Goal: Information Seeking & Learning: Learn about a topic

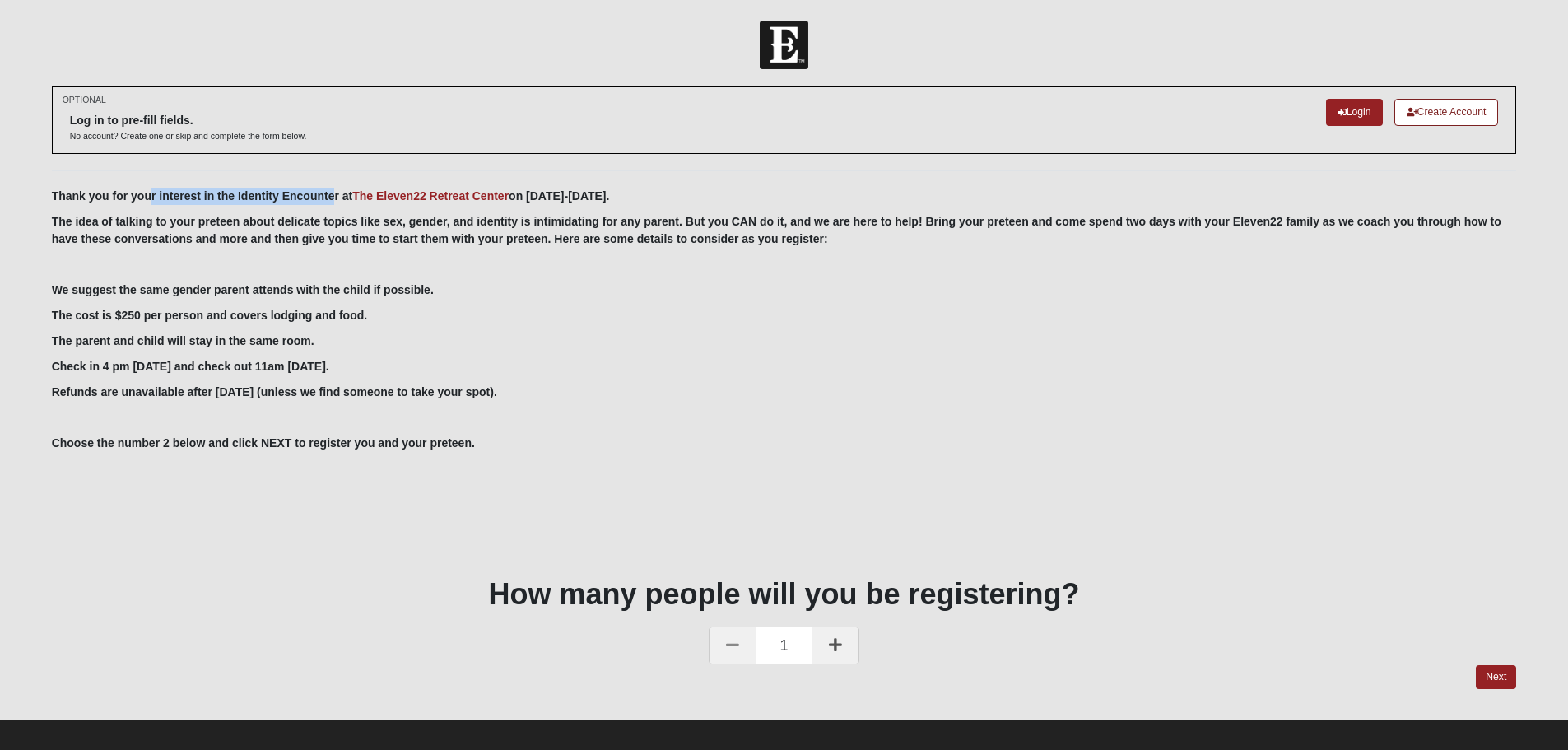
drag, startPoint x: 161, startPoint y: 191, endPoint x: 332, endPoint y: 194, distance: 171.0
click at [332, 194] on b "Thank you for your interest in the Identity Encounter at The [GEOGRAPHIC_DATA] …" at bounding box center [331, 195] width 558 height 13
drag, startPoint x: 54, startPoint y: 224, endPoint x: 408, endPoint y: 225, distance: 354.0
click at [408, 225] on b "The idea of talking to your preteen about delicate topics like sex, gender, and…" at bounding box center [776, 229] width 1450 height 30
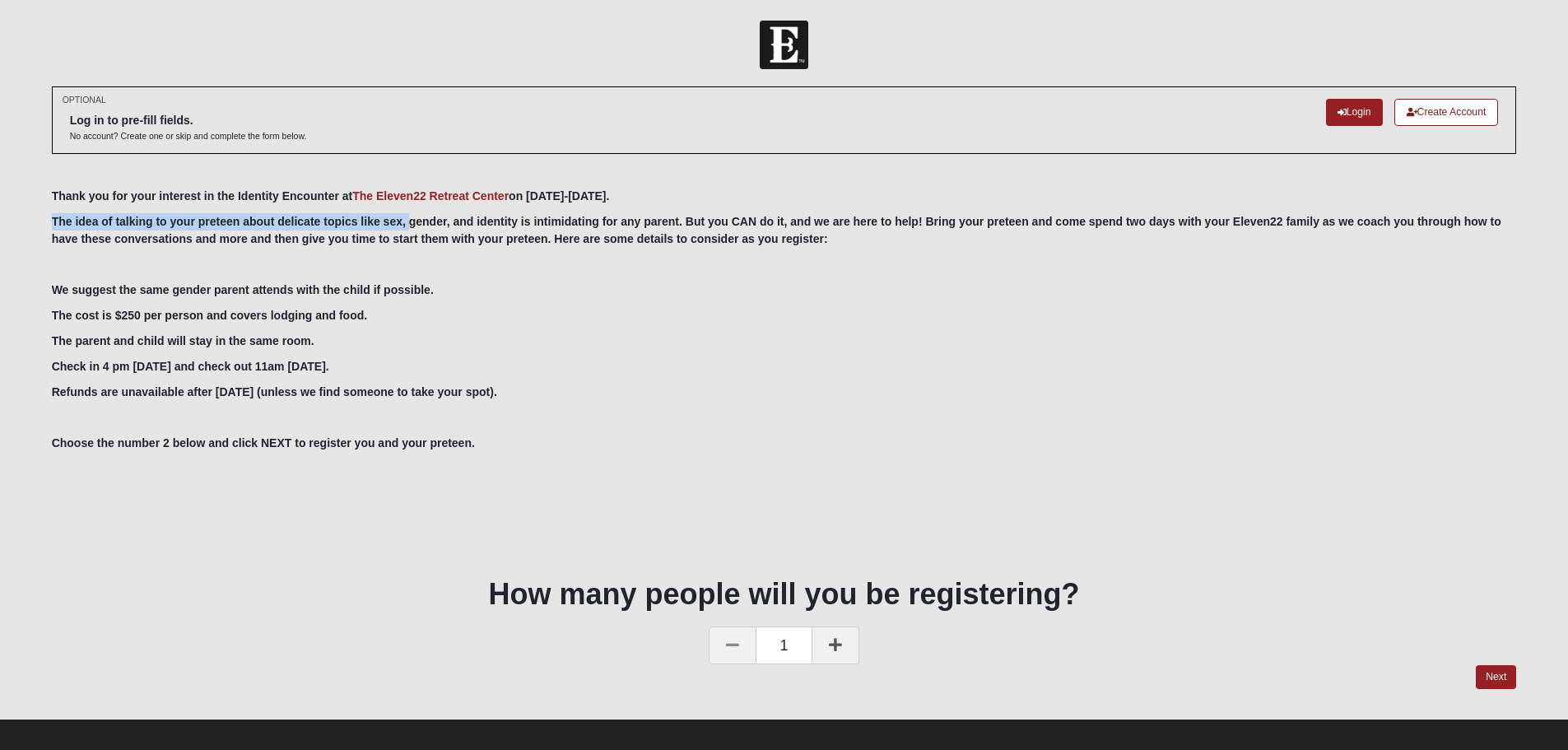
click at [408, 225] on b "The idea of talking to your preteen about delicate topics like sex, gender, and…" at bounding box center [776, 229] width 1450 height 30
drag, startPoint x: 499, startPoint y: 223, endPoint x: 1158, endPoint y: 223, distance: 659.0
click at [1158, 223] on b "The idea of talking to your preteen about delicate topics like sex, gender, and…" at bounding box center [776, 229] width 1450 height 30
drag, startPoint x: 982, startPoint y: 218, endPoint x: 1505, endPoint y: 217, distance: 523.0
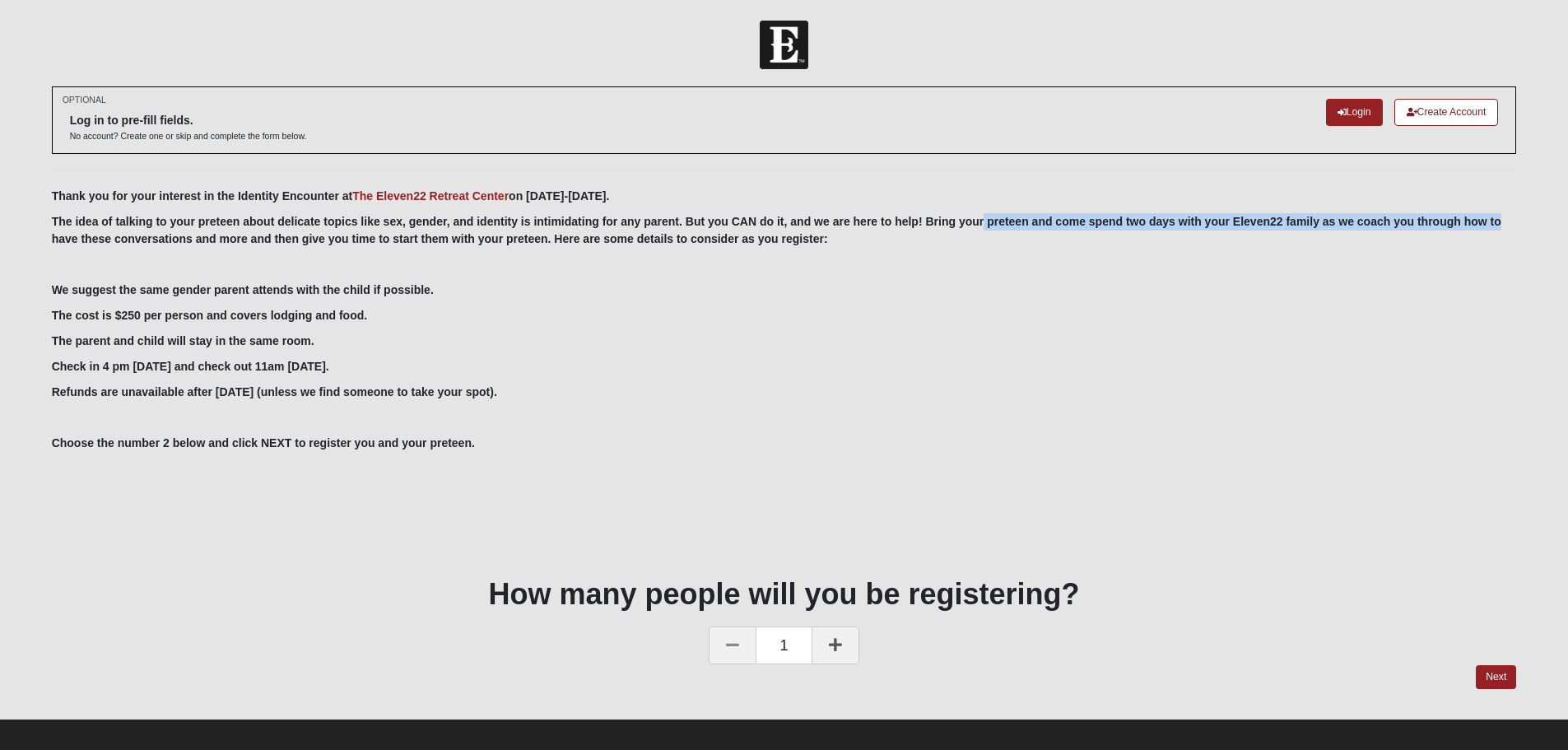
click at [1504, 217] on p "The idea of talking to your preteen about delicate topics like sex, gender, and…" at bounding box center [784, 229] width 1465 height 34
click at [1510, 217] on p "The idea of talking to your preteen about delicate topics like sex, gender, and…" at bounding box center [784, 229] width 1465 height 34
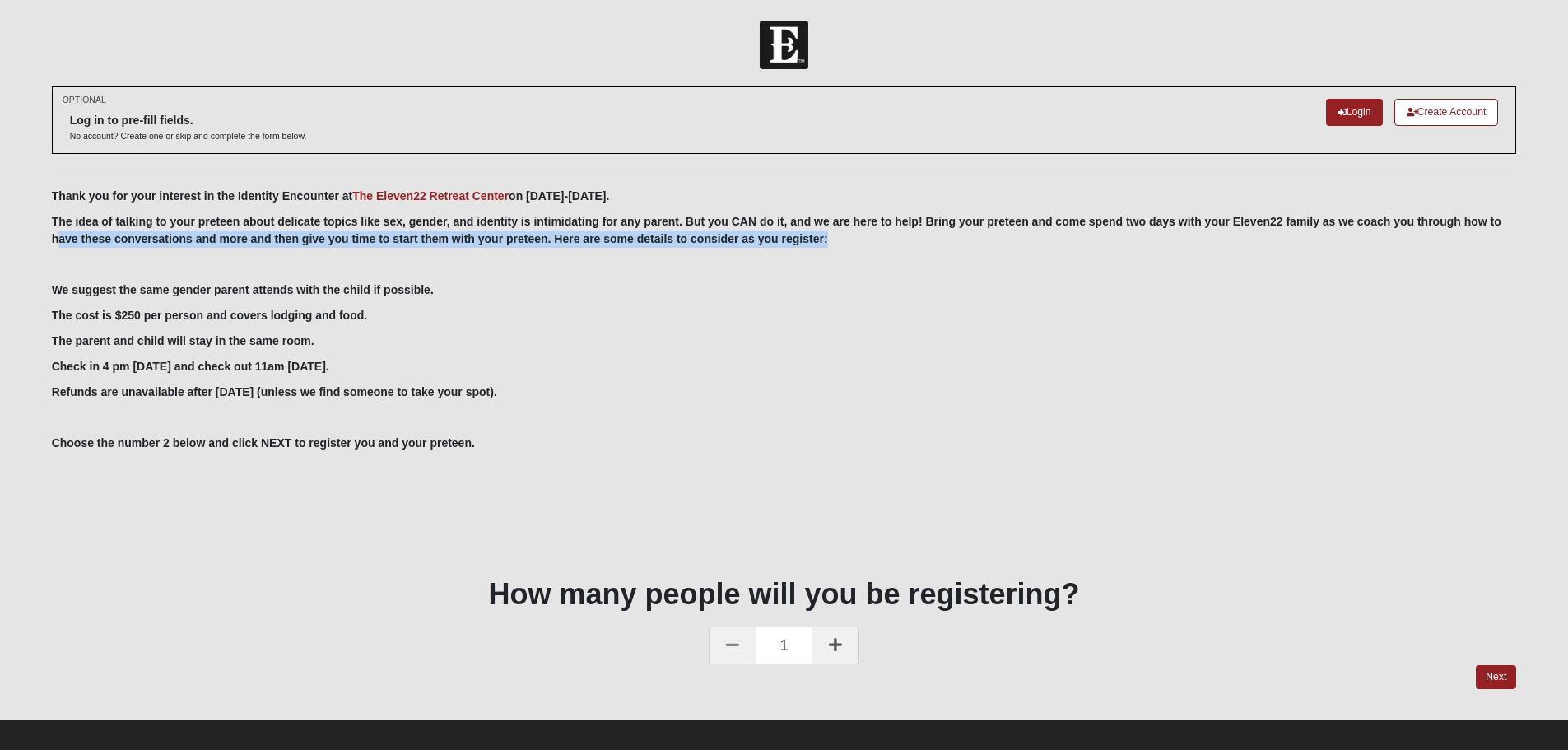
drag, startPoint x: 55, startPoint y: 239, endPoint x: 846, endPoint y: 239, distance: 791.0
click at [846, 239] on p "The idea of talking to your preteen about delicate topics like sex, gender, and…" at bounding box center [784, 229] width 1465 height 34
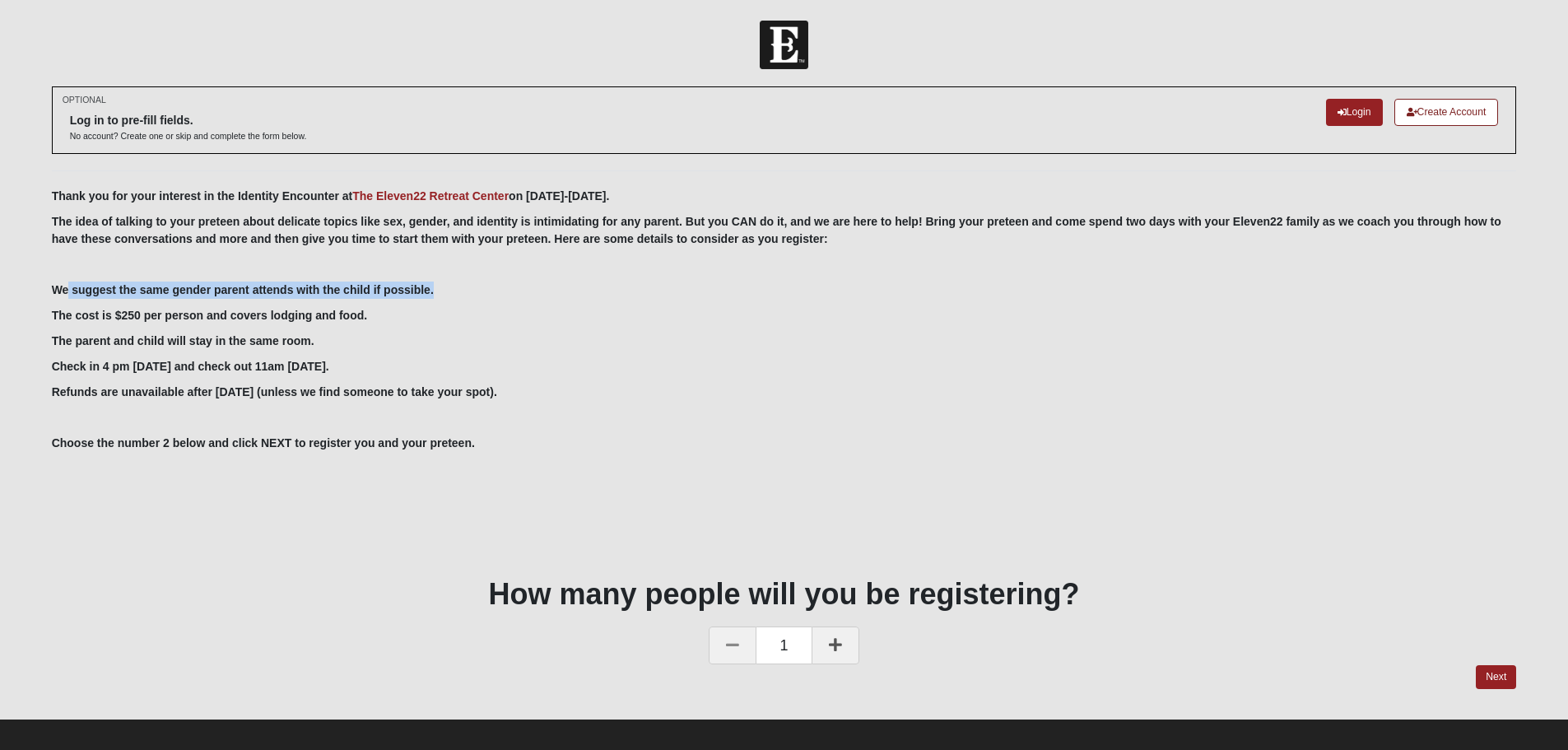
drag, startPoint x: 173, startPoint y: 292, endPoint x: 465, endPoint y: 291, distance: 292.0
click at [465, 291] on p "We suggest the same gender parent attends with the child if possible." at bounding box center [784, 290] width 1465 height 18
drag, startPoint x: 63, startPoint y: 319, endPoint x: 381, endPoint y: 320, distance: 318.0
click at [381, 320] on div "OPTIONAL Log in to pre-fill fields. No account? Create one or skip and complete…" at bounding box center [784, 402] width 1490 height 632
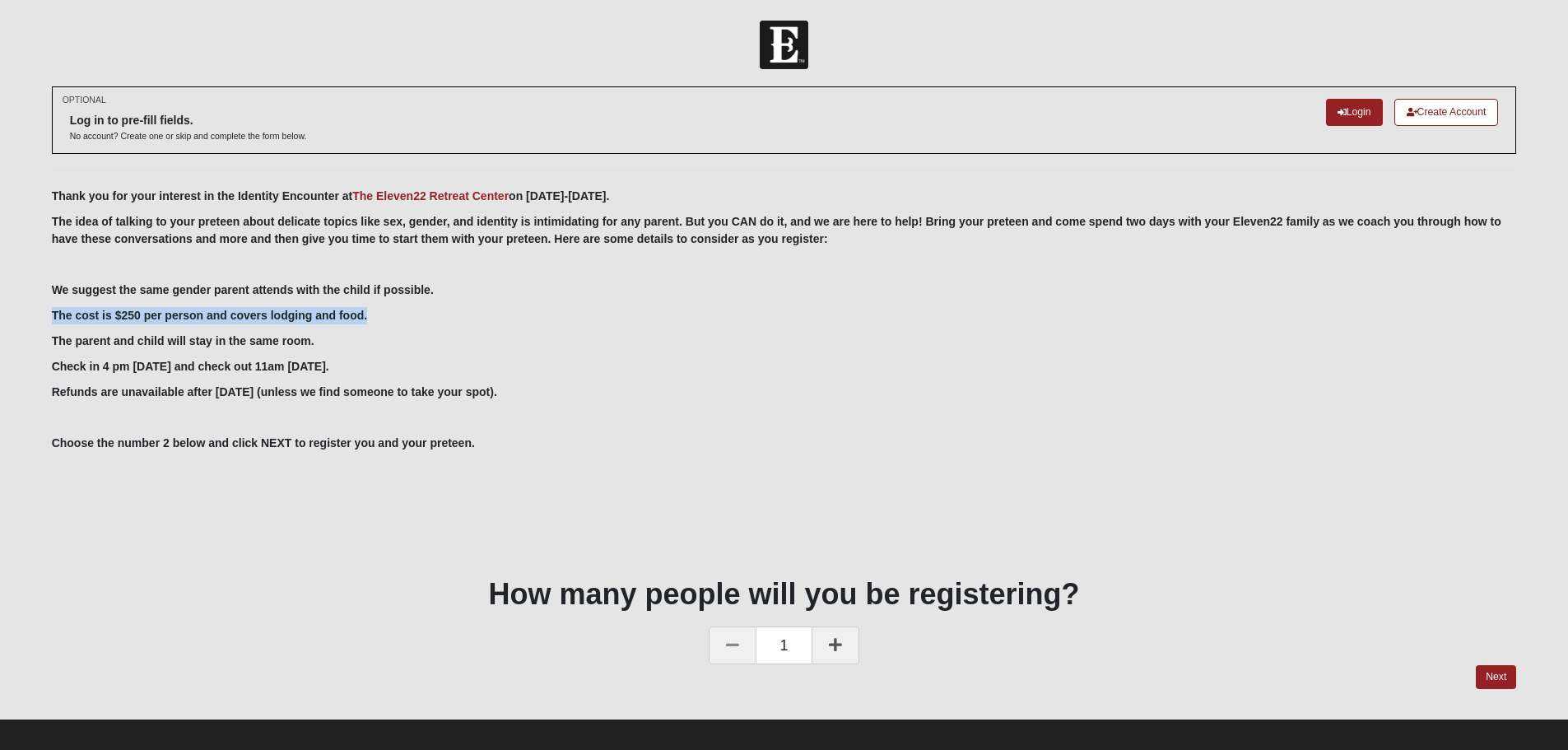
click at [381, 320] on p "The cost is $250 per person and covers lodging and food." at bounding box center [784, 315] width 1465 height 18
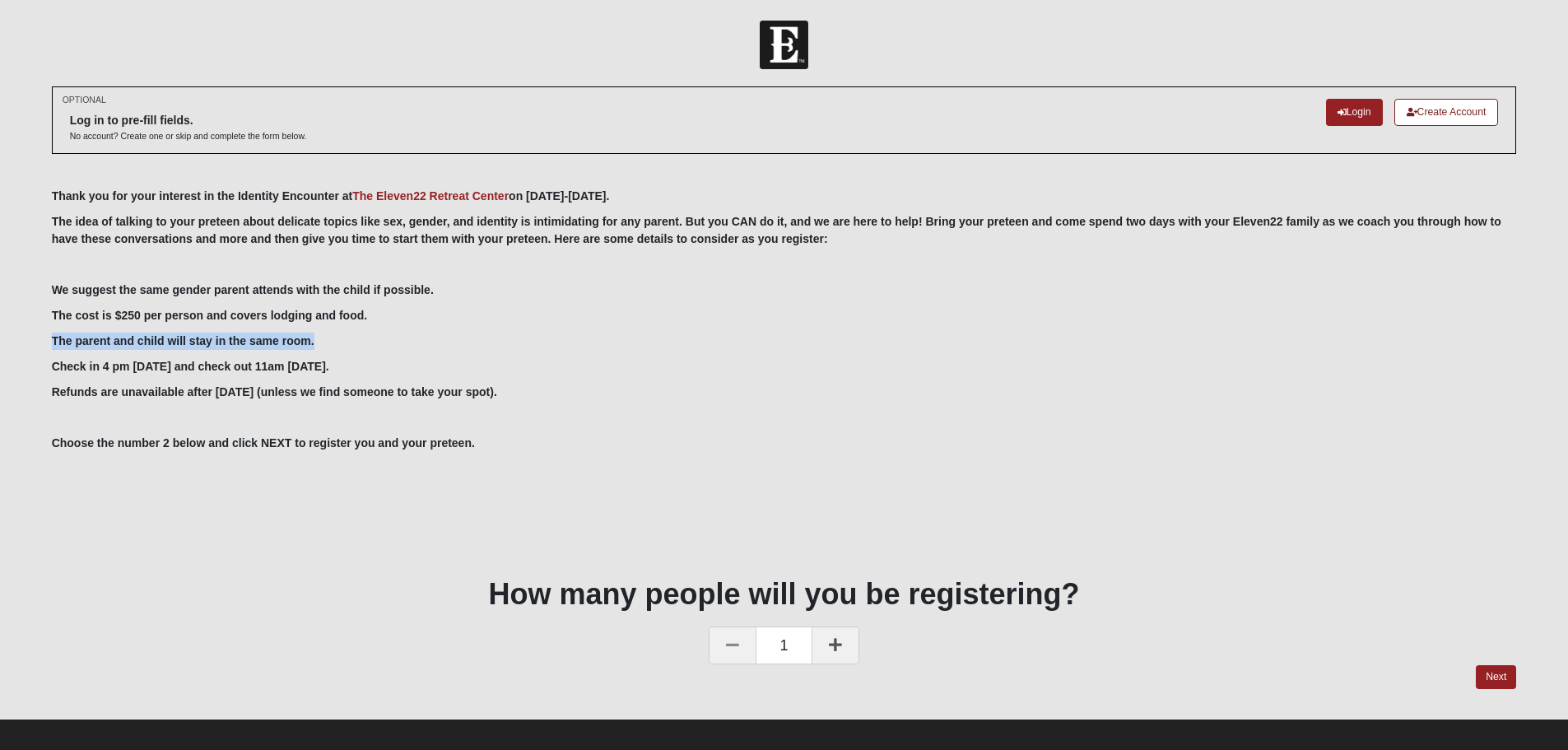
drag, startPoint x: 46, startPoint y: 343, endPoint x: 344, endPoint y: 342, distance: 298.0
click at [344, 342] on div "OPTIONAL Log in to pre-fill fields. No account? Create one or skip and complete…" at bounding box center [784, 402] width 1490 height 632
click at [344, 342] on p "The parent and child will stay in the same room." at bounding box center [784, 342] width 1465 height 18
drag, startPoint x: 45, startPoint y: 363, endPoint x: 381, endPoint y: 364, distance: 336.0
click at [381, 364] on div "OPTIONAL Log in to pre-fill fields. No account? Create one or skip and complete…" at bounding box center [784, 402] width 1490 height 632
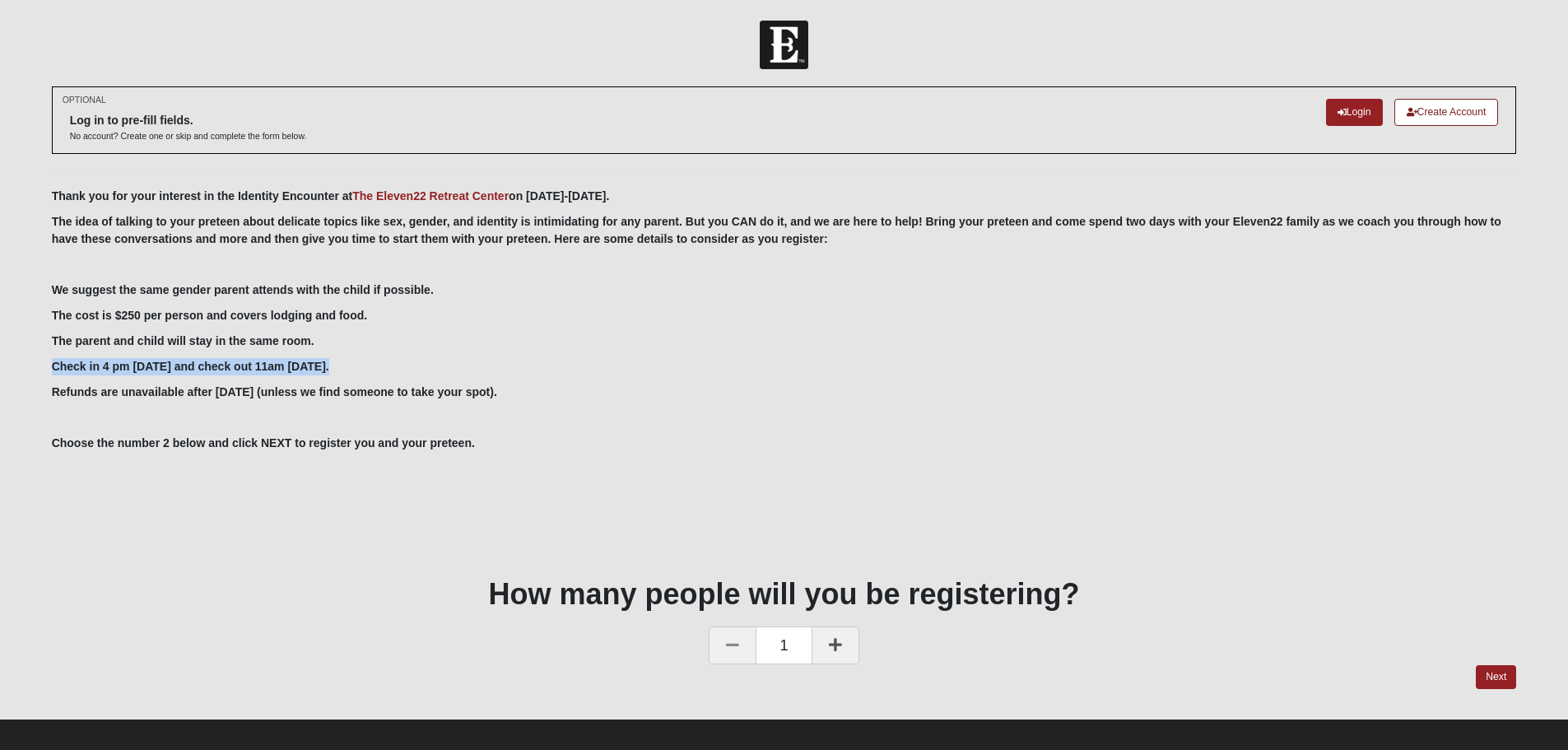
click at [381, 364] on p "Check in 4 pm [DATE] and check out 11am [DATE]." at bounding box center [784, 367] width 1465 height 18
